Goal: Book appointment/travel/reservation

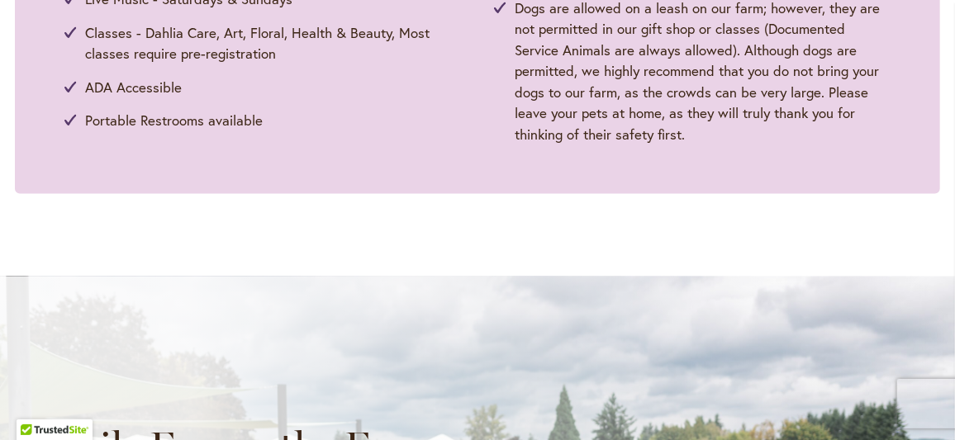
scroll to position [1377, 0]
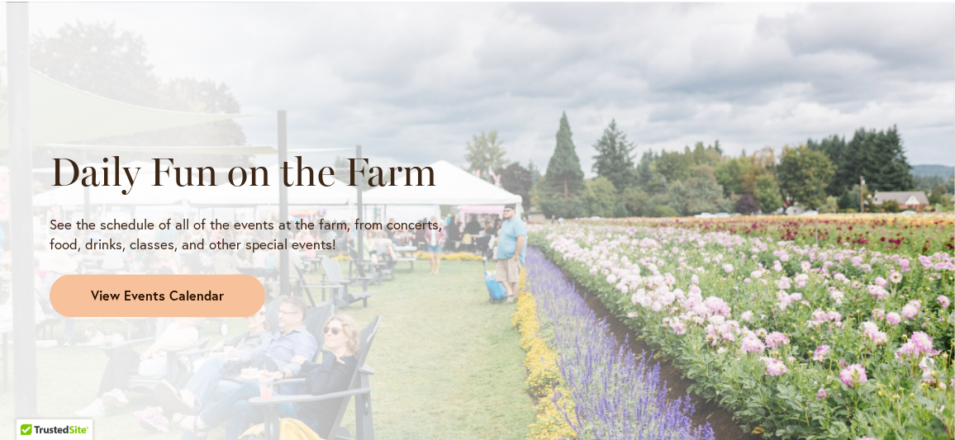
click at [126, 296] on span "View Events Calendar" at bounding box center [157, 296] width 133 height 19
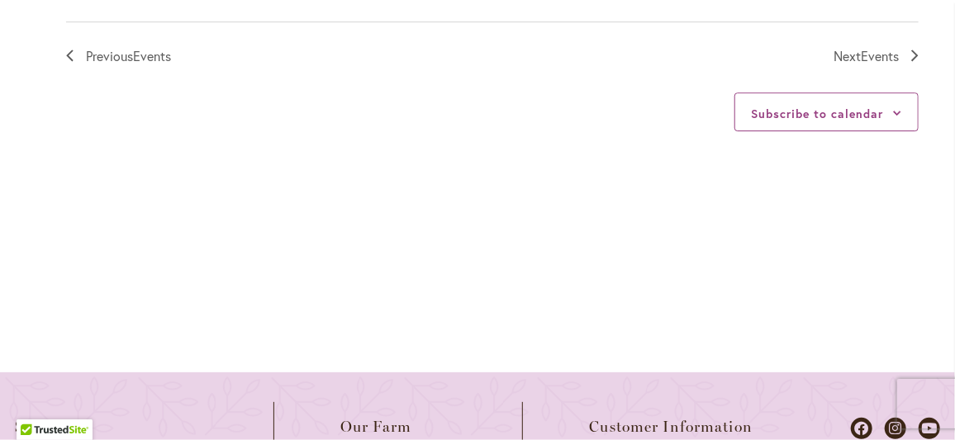
scroll to position [1928, 0]
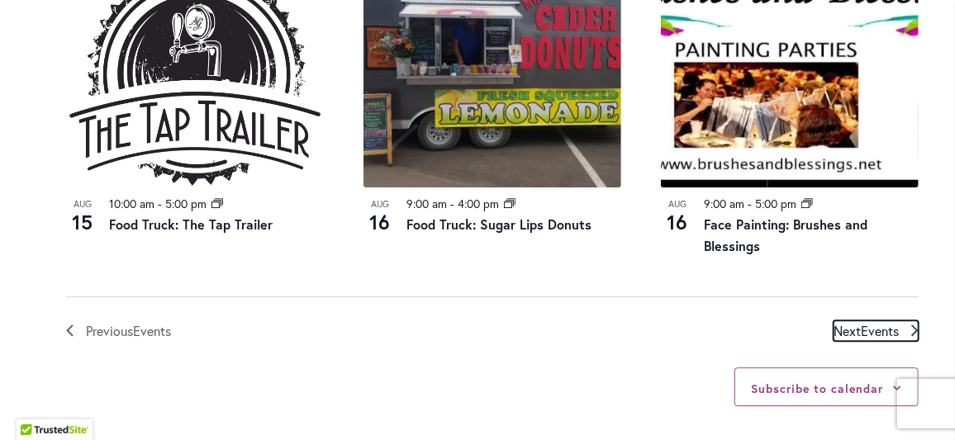
click at [867, 322] on span "Events" at bounding box center [880, 330] width 38 height 17
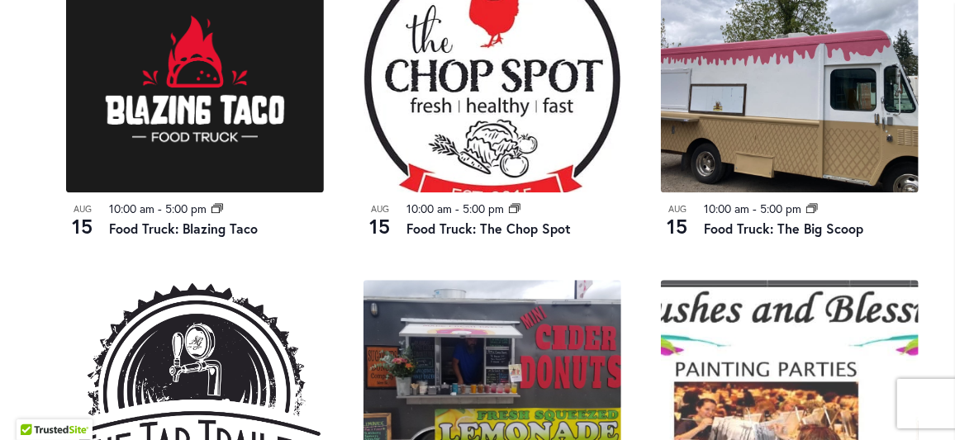
scroll to position [1884, 0]
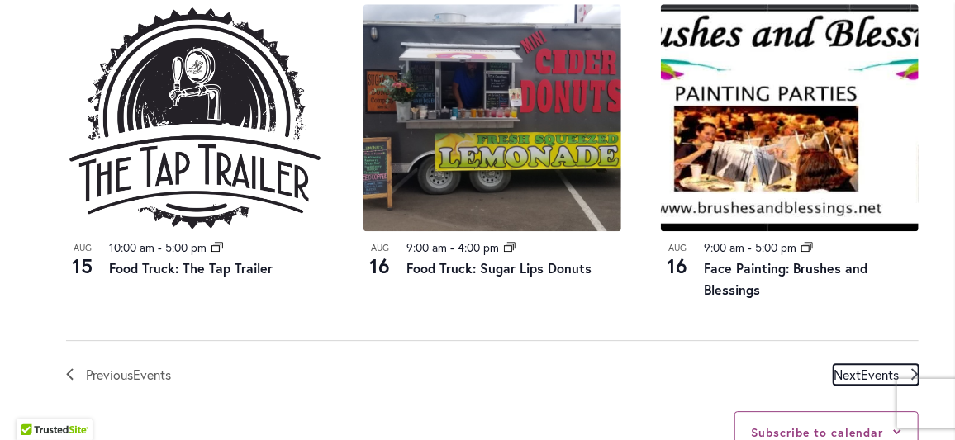
click at [877, 366] on span "Events" at bounding box center [880, 374] width 38 height 17
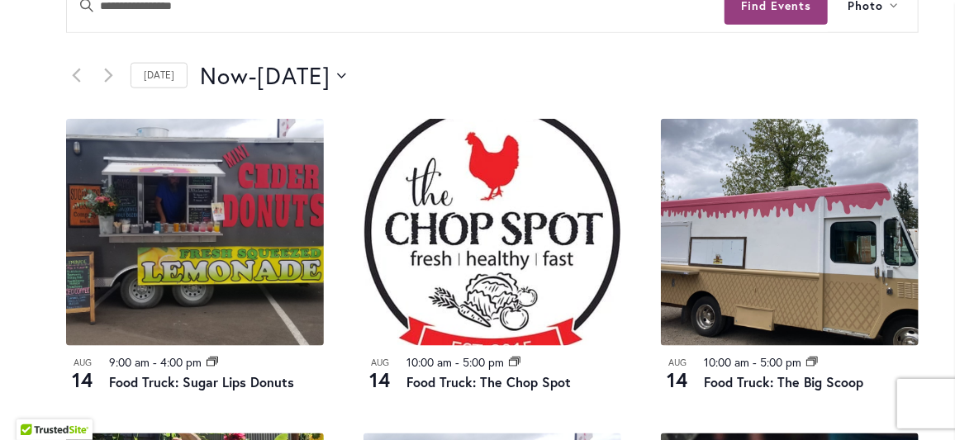
click at [0, 0] on div "12 events found." at bounding box center [0, 0] width 0 height 0
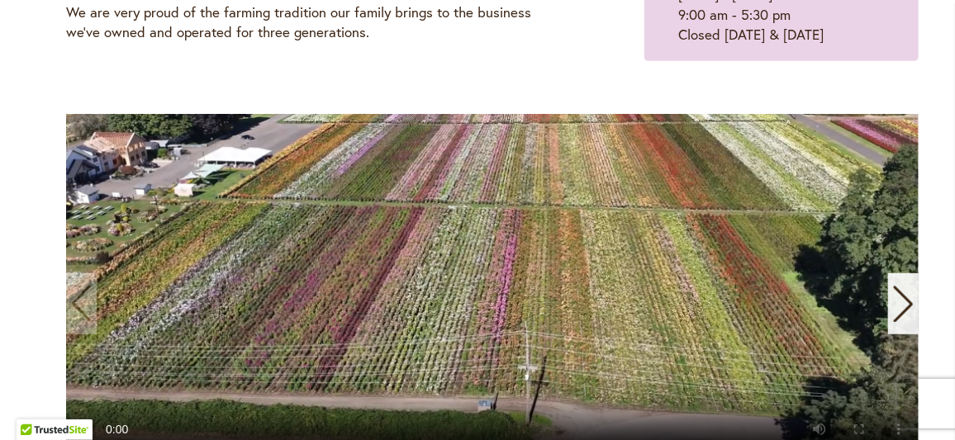
scroll to position [550, 0]
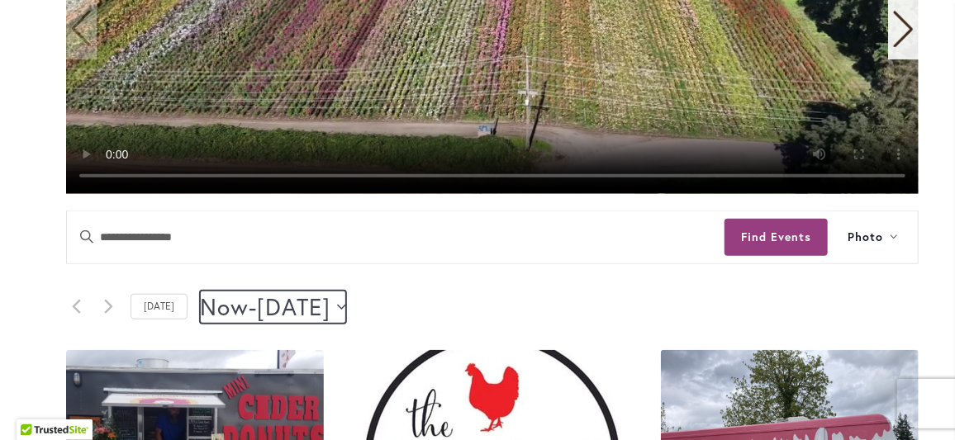
click at [346, 308] on icon "Click to toggle datepicker" at bounding box center [341, 307] width 9 height 7
click at [346, 307] on icon "Click to toggle datepicker" at bounding box center [341, 307] width 9 height 7
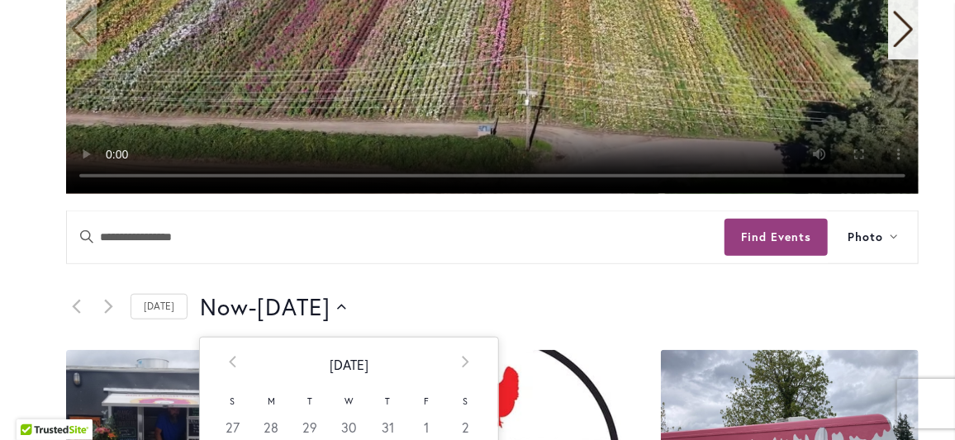
scroll to position [826, 0]
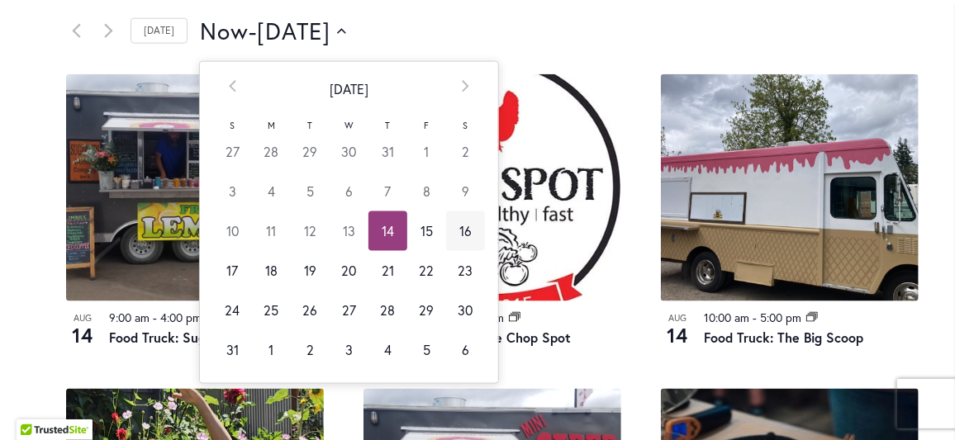
click at [458, 230] on td "16" at bounding box center [465, 232] width 39 height 40
type input "*********"
click at [454, 234] on td "16" at bounding box center [465, 232] width 39 height 40
click at [0, 0] on div "12 events found." at bounding box center [0, 0] width 0 height 0
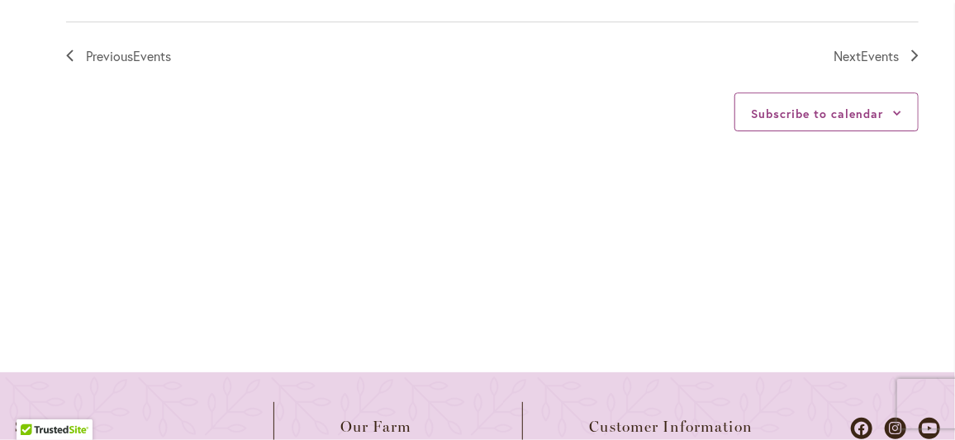
scroll to position [1928, 0]
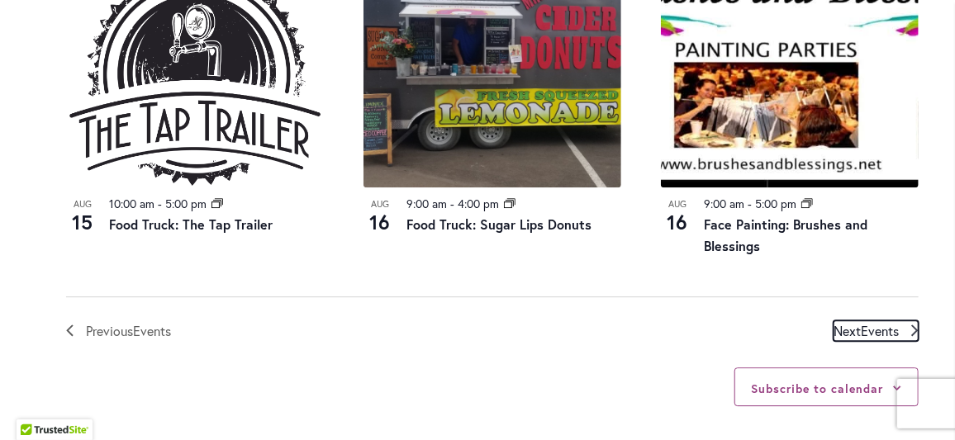
click at [857, 321] on span "Next Events" at bounding box center [866, 331] width 65 height 21
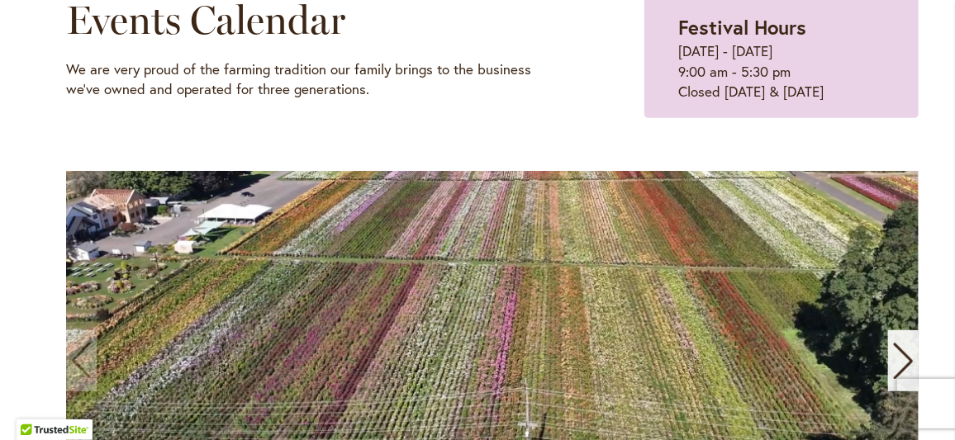
scroll to position [0, 0]
